Goal: Transaction & Acquisition: Purchase product/service

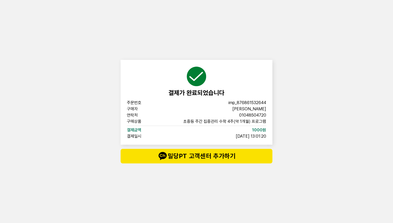
click at [294, 68] on div "결제가 완료되었습니다 주문번호 imp_876861532644 구매자 이시은 연락처 01048504720 구매상품 초중등 주간 집중관리 수학 4…" at bounding box center [196, 111] width 393 height 223
click at [324, 63] on div "결제가 완료되었습니다 주문번호 imp_876861532644 구매자 이시은 연락처 01048504720 구매상품 초중등 주간 집중관리 수학 4…" at bounding box center [196, 111] width 393 height 223
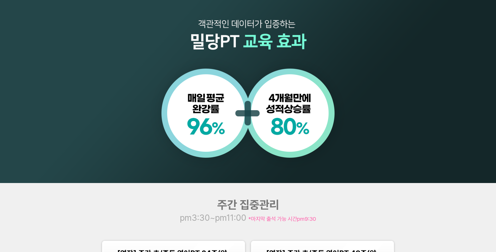
scroll to position [651, 0]
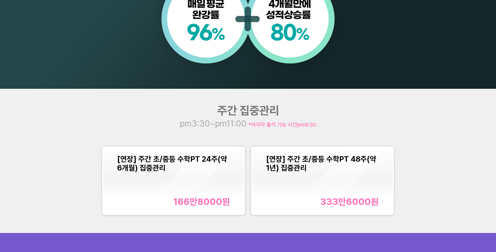
scroll to position [573, 0]
